Goal: Find contact information: Find contact information

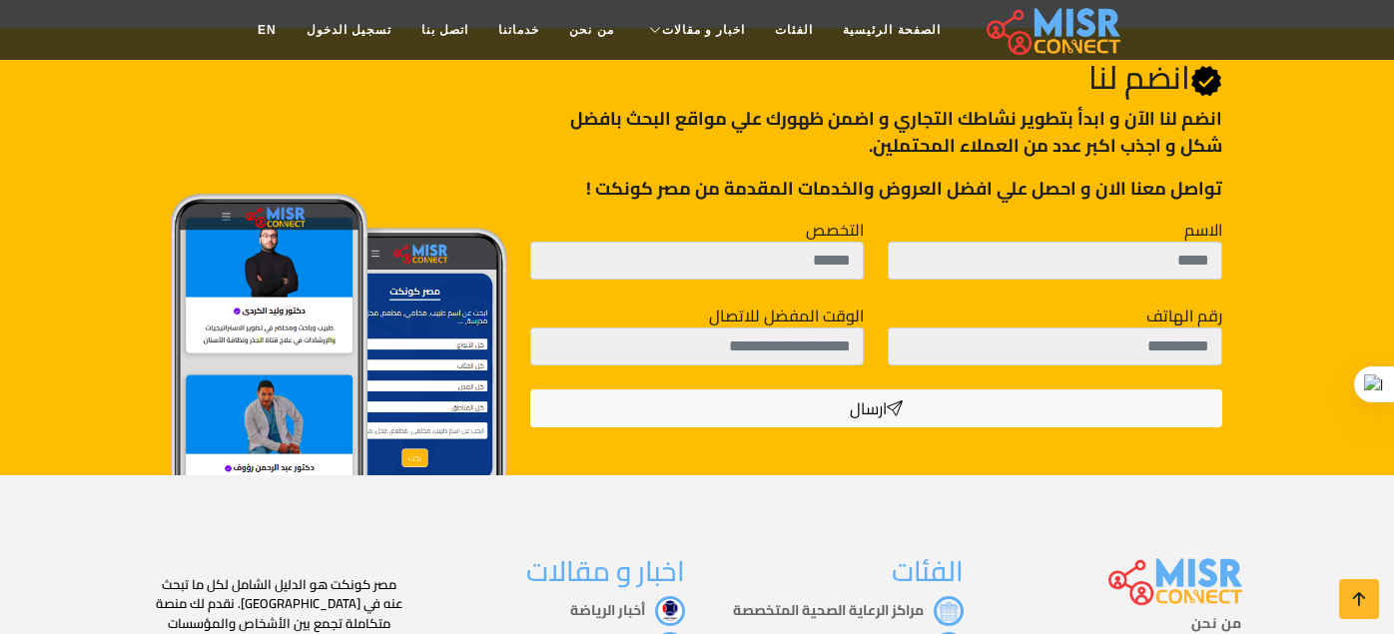
scroll to position [3120, 0]
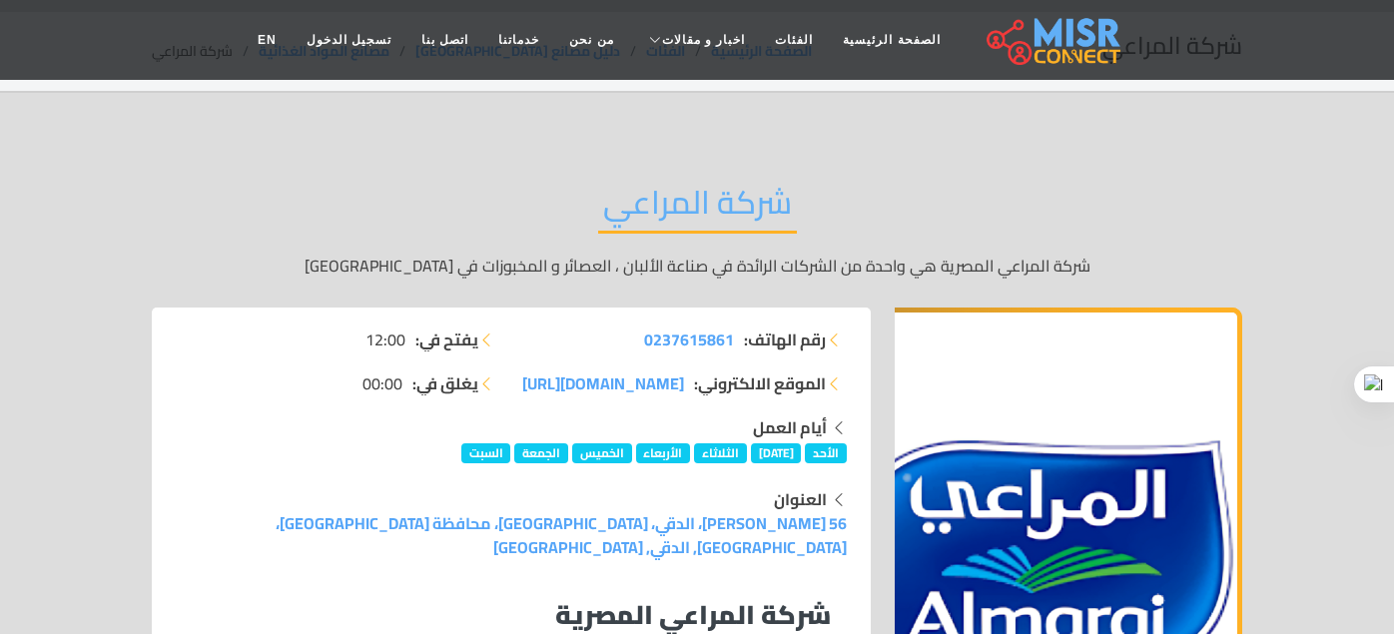
scroll to position [99, 0]
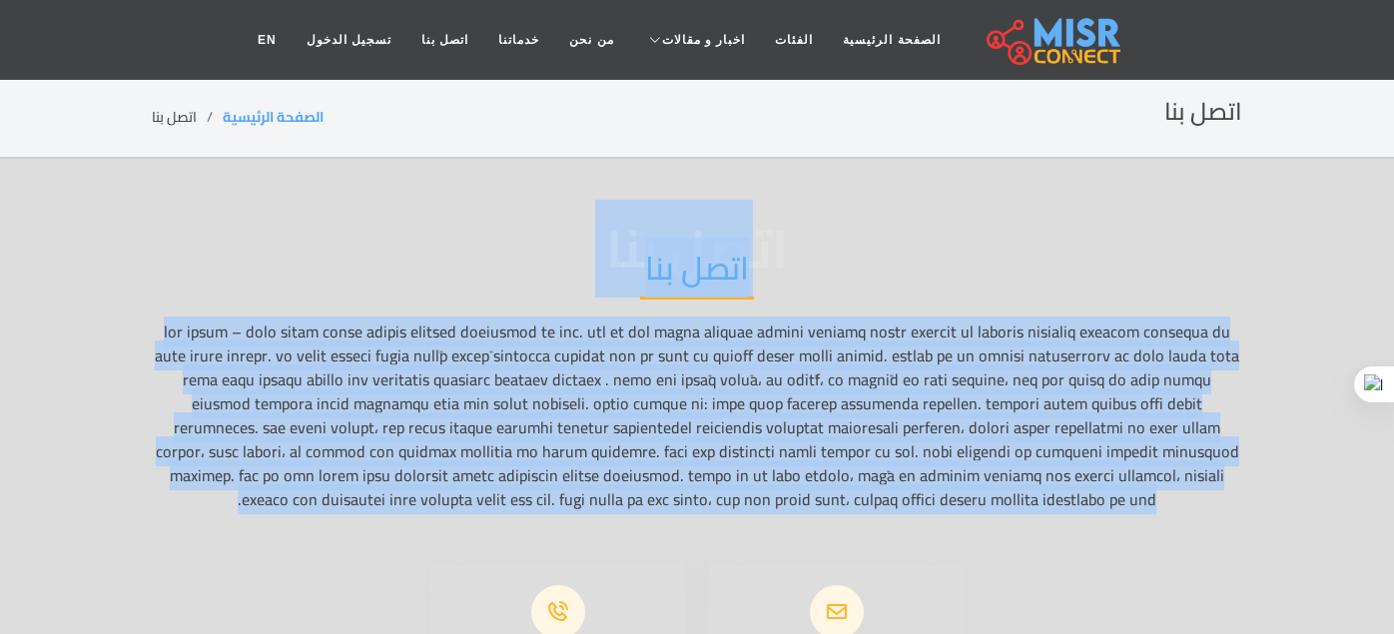
drag, startPoint x: 758, startPoint y: 259, endPoint x: 114, endPoint y: 476, distance: 679.8
click at [152, 475] on div "اتصل بنا اتصل بنا" at bounding box center [697, 380] width 1090 height 323
click at [364, 290] on div "اتصل بنا اتصل بنا" at bounding box center [697, 380] width 1090 height 323
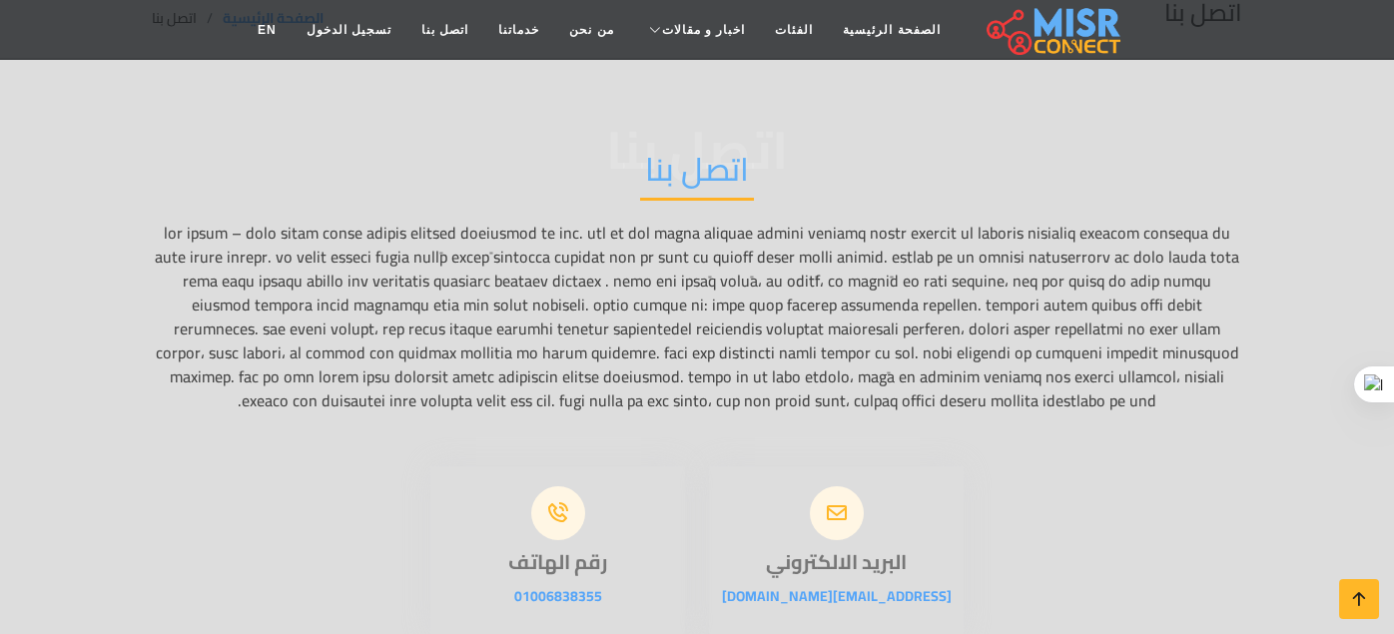
scroll to position [398, 0]
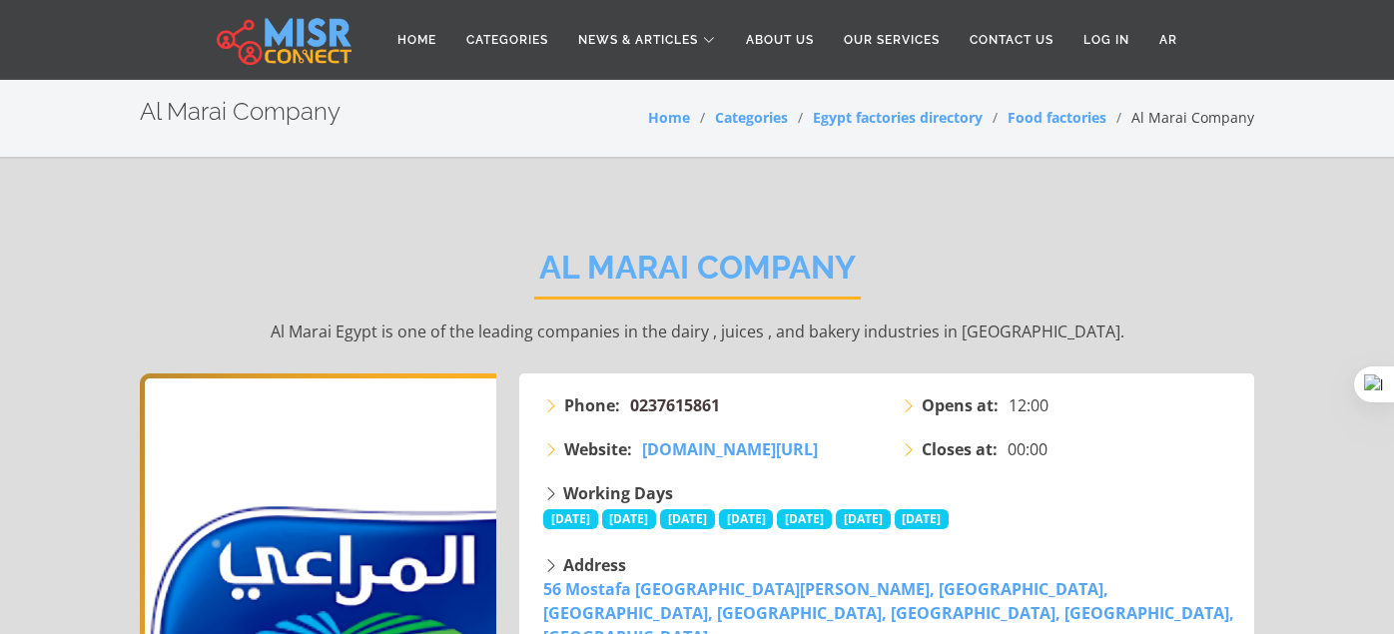
click at [638, 404] on span "0237615861" at bounding box center [675, 405] width 90 height 22
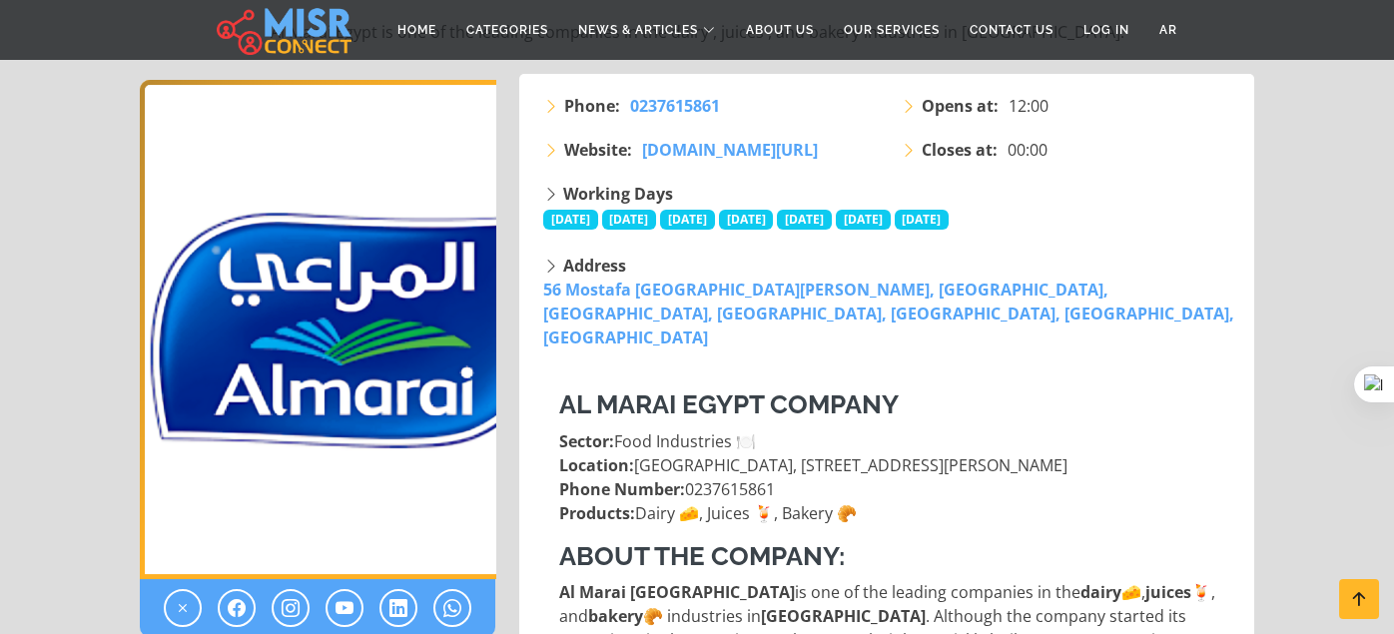
scroll to position [1197, 0]
